Goal: Transaction & Acquisition: Purchase product/service

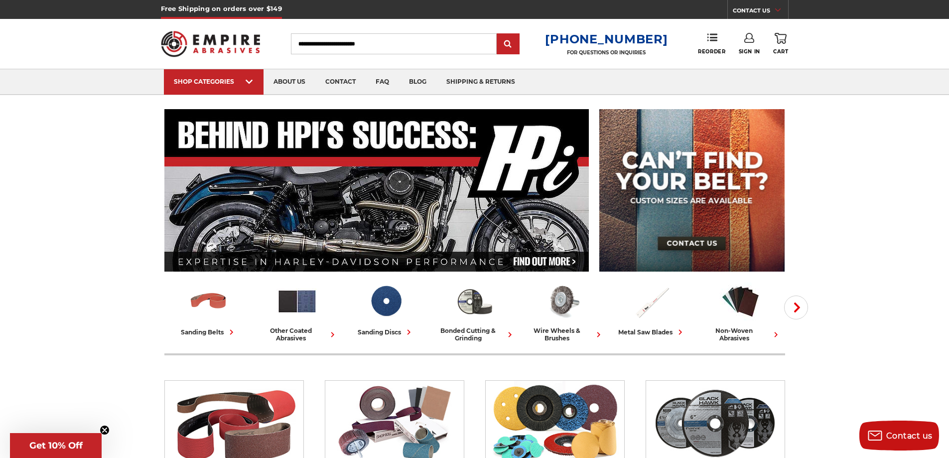
click at [387, 48] on input "Search" at bounding box center [394, 43] width 206 height 21
click at [387, 49] on input "Search" at bounding box center [394, 43] width 206 height 21
click at [743, 39] on link "Sign In" at bounding box center [749, 44] width 21 height 22
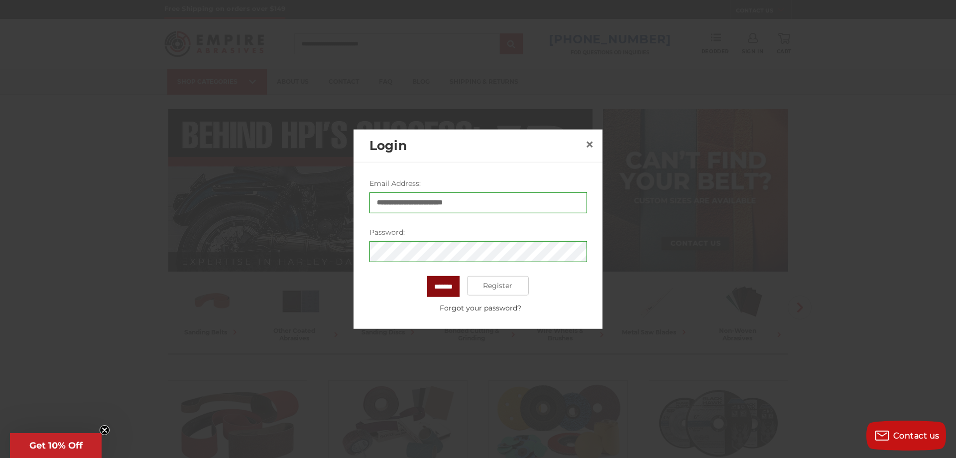
click at [450, 286] on input "*******" at bounding box center [443, 285] width 32 height 21
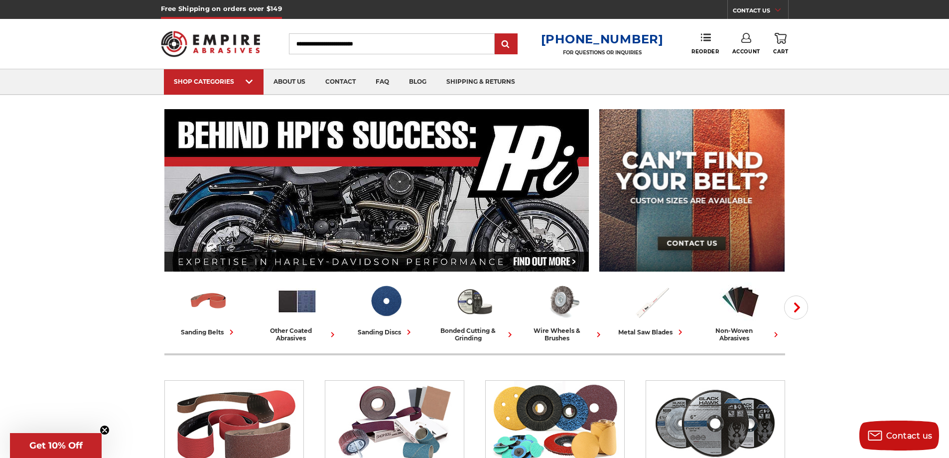
click at [742, 39] on use at bounding box center [746, 38] width 10 height 10
click at [710, 45] on link "Reorder" at bounding box center [704, 43] width 27 height 21
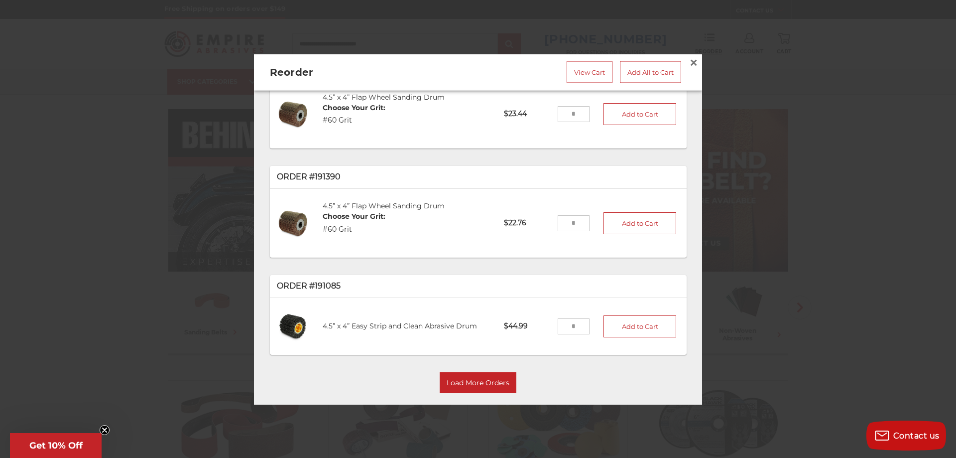
scroll to position [50, 0]
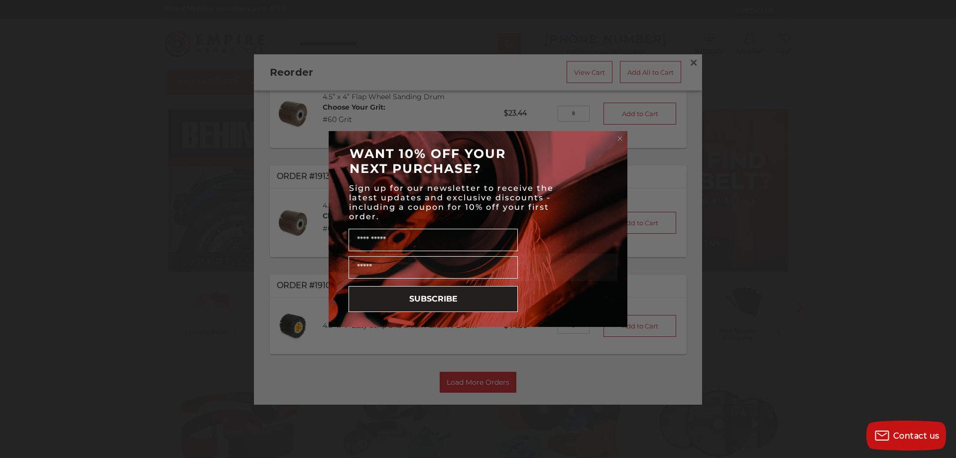
drag, startPoint x: 572, startPoint y: 321, endPoint x: 531, endPoint y: 321, distance: 40.8
click at [531, 321] on form "WANT 10% OFF YOUR NEXT PURCHASE? Sign up for our newsletter to receive the late…" at bounding box center [478, 229] width 299 height 196
click at [622, 135] on circle "Close dialog" at bounding box center [620, 138] width 9 height 9
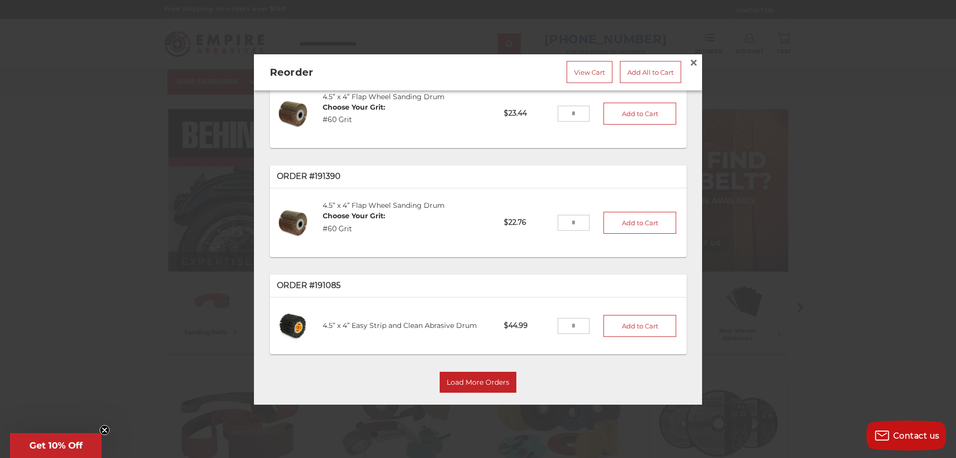
drag, startPoint x: 567, startPoint y: 321, endPoint x: 554, endPoint y: 322, distance: 13.5
click at [558, 322] on input "tel" at bounding box center [574, 325] width 32 height 16
type input "*"
click at [610, 320] on button "Add to Cart" at bounding box center [640, 325] width 73 height 22
click at [592, 69] on link "View Cart" at bounding box center [590, 72] width 46 height 22
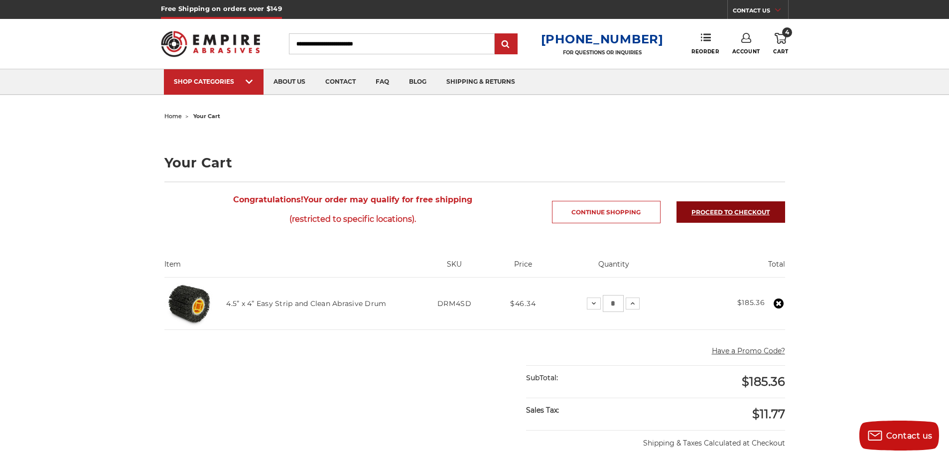
click at [713, 208] on link "Proceed to checkout" at bounding box center [730, 211] width 109 height 21
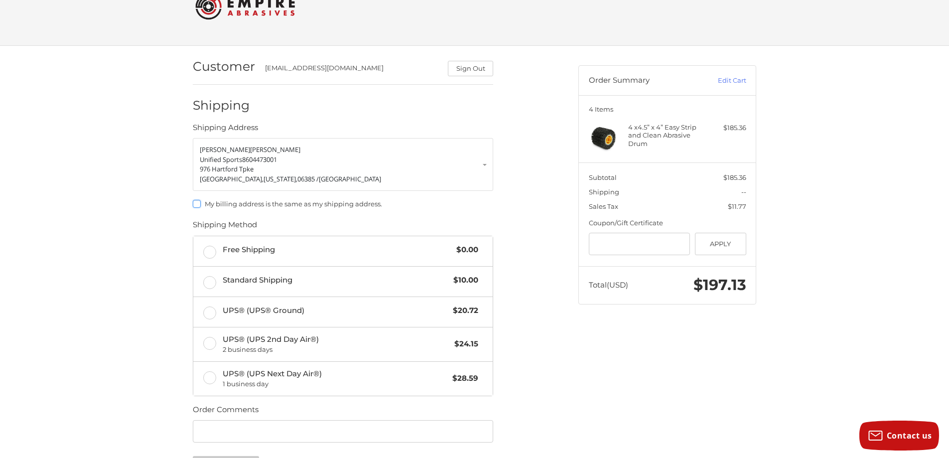
scroll to position [50, 0]
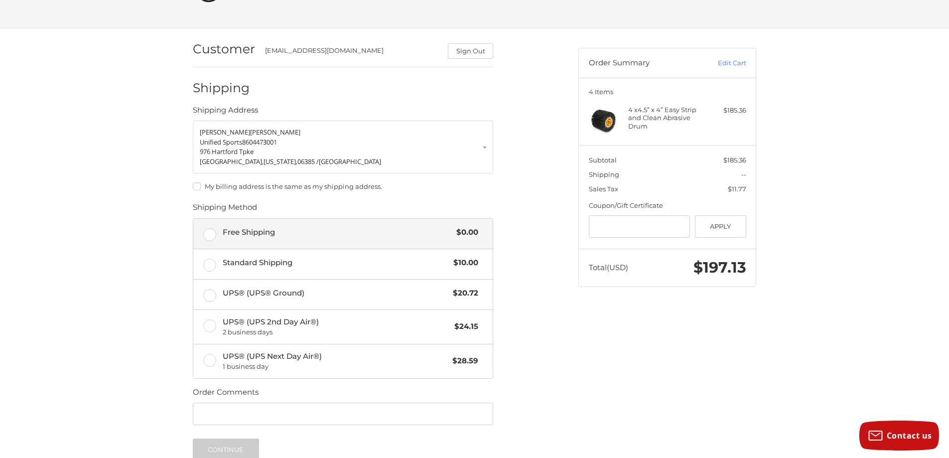
click at [221, 235] on label "Free Shipping $0.00" at bounding box center [342, 234] width 299 height 30
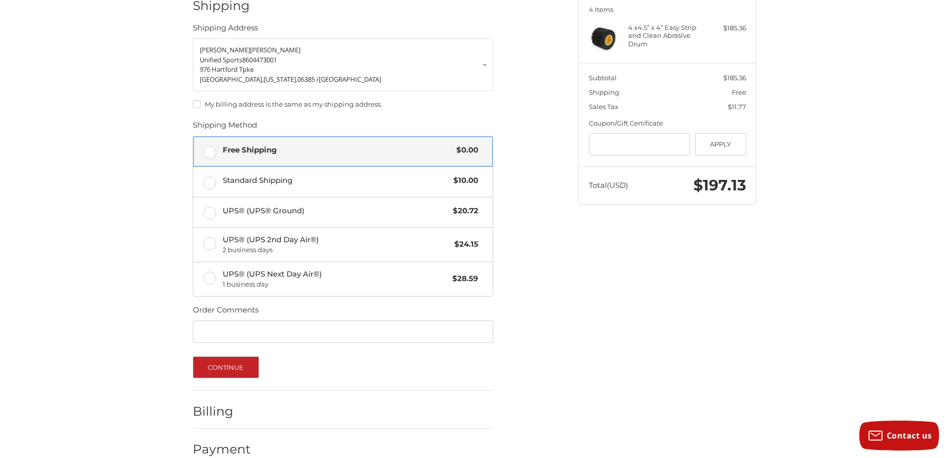
scroll to position [149, 0]
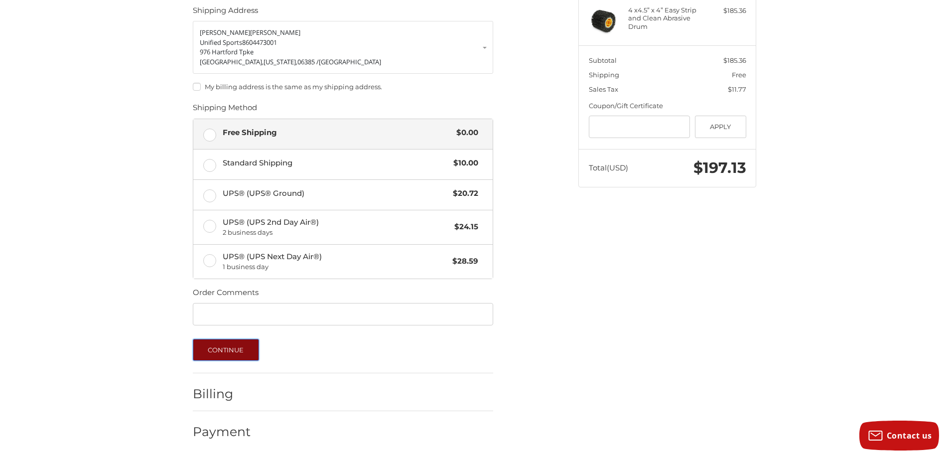
click at [244, 357] on button "Continue" at bounding box center [226, 350] width 66 height 22
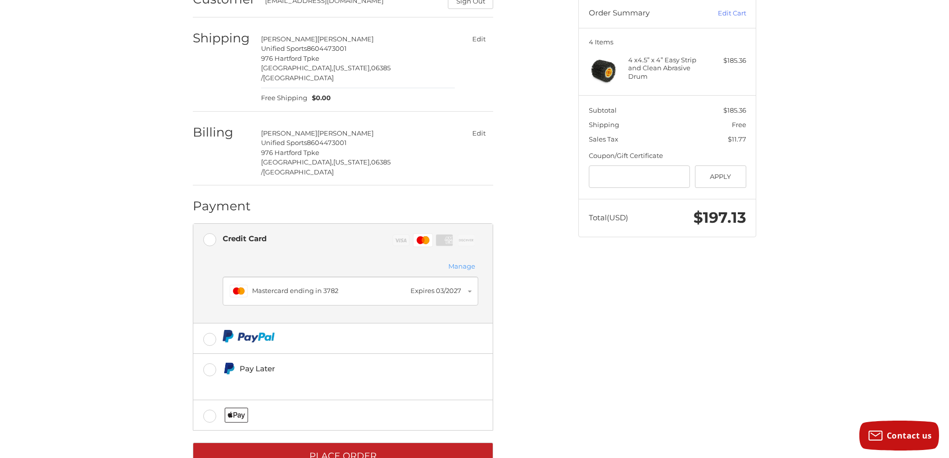
scroll to position [114, 0]
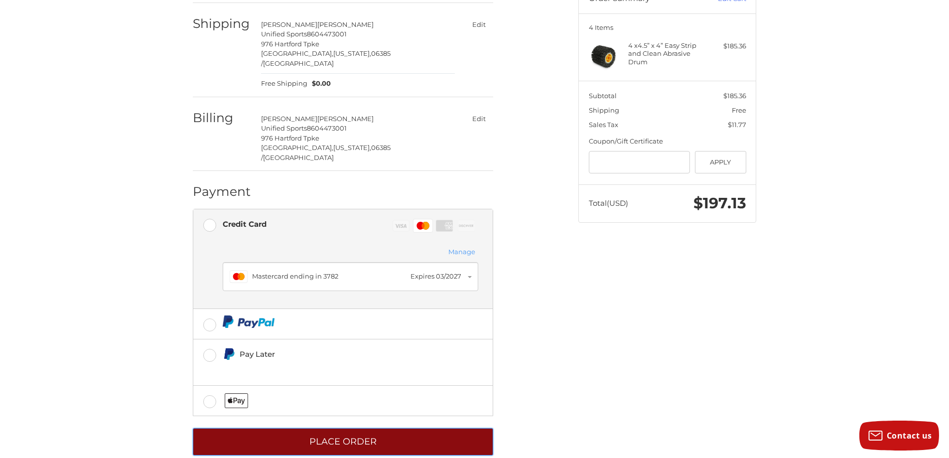
click at [376, 428] on button "Place Order" at bounding box center [343, 441] width 300 height 27
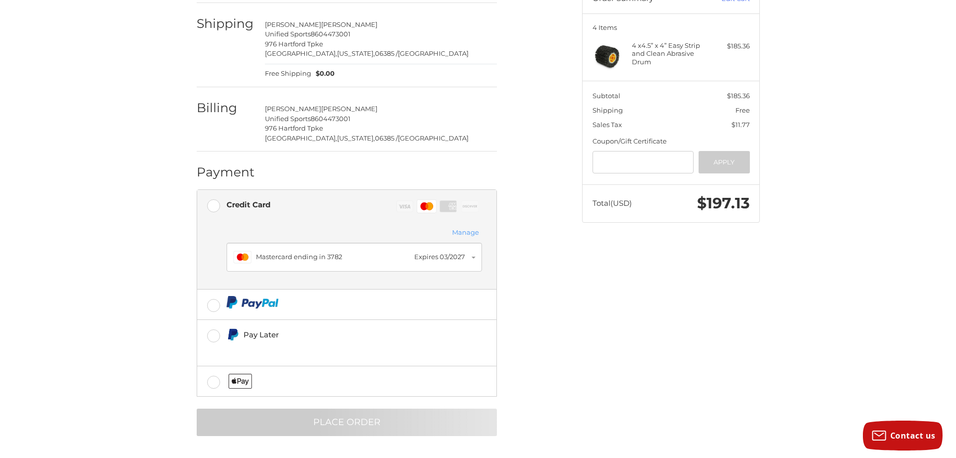
scroll to position [0, 0]
